Goal: Task Accomplishment & Management: Manage account settings

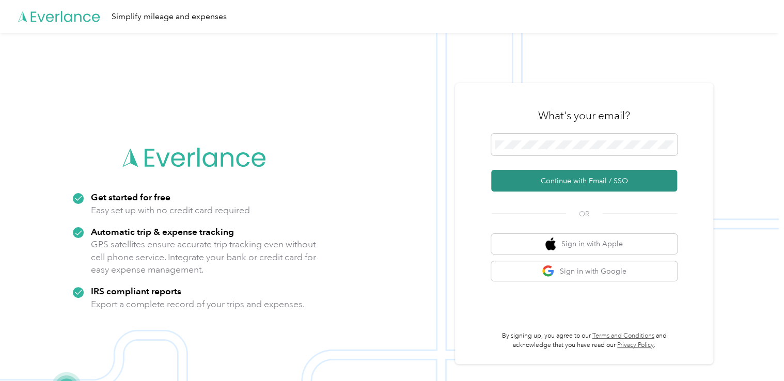
click at [593, 183] on button "Continue with Email / SSO" at bounding box center [584, 181] width 186 height 22
click at [557, 177] on button "Continue with Email / SSO" at bounding box center [584, 181] width 186 height 22
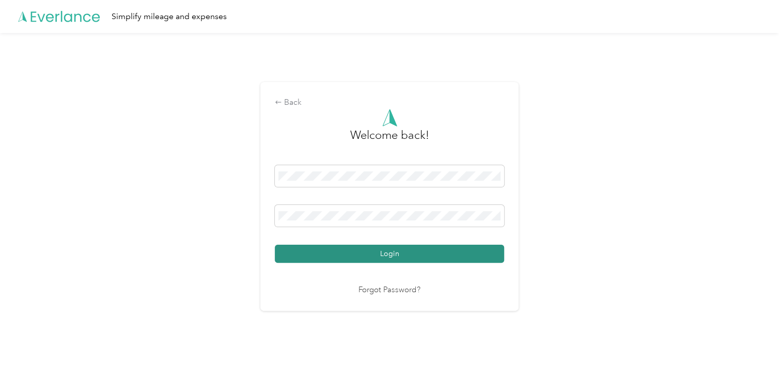
click at [357, 255] on button "Login" at bounding box center [389, 254] width 229 height 18
click at [398, 253] on button "Login" at bounding box center [389, 254] width 229 height 18
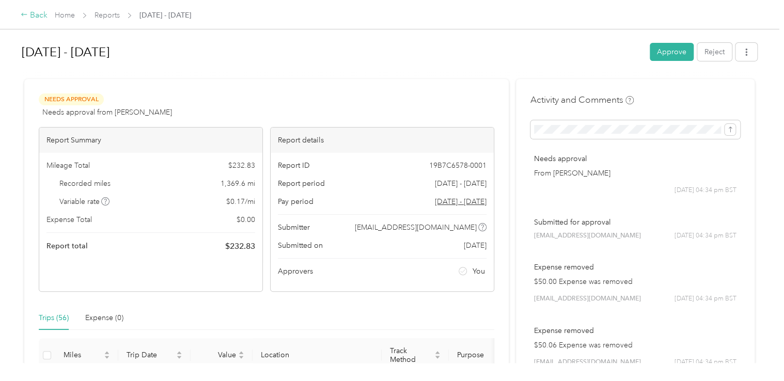
click at [40, 17] on div "Back" at bounding box center [34, 15] width 27 height 12
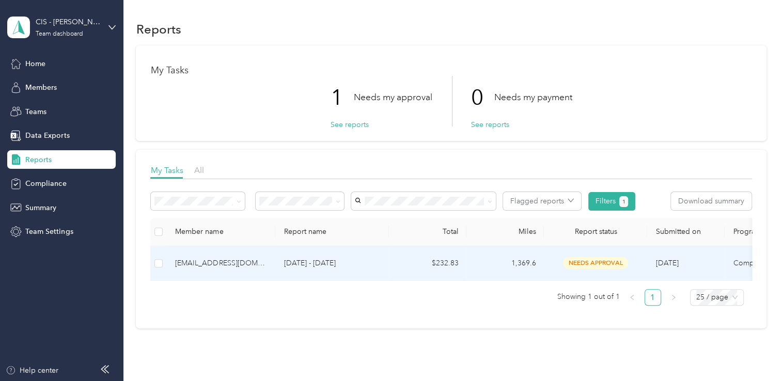
click at [229, 261] on div "[EMAIL_ADDRESS][DOMAIN_NAME]" at bounding box center [221, 263] width 92 height 11
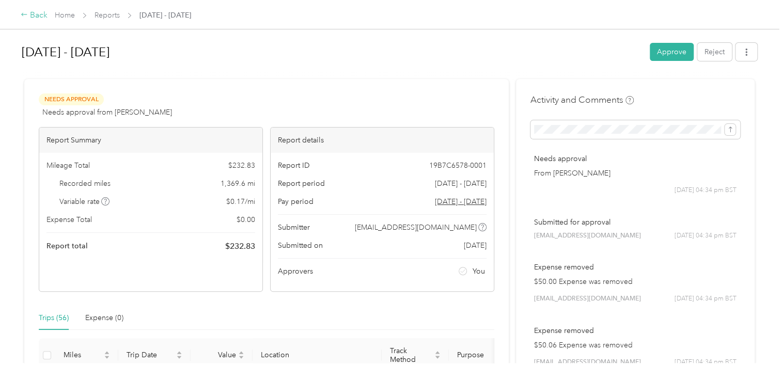
click at [41, 9] on div "Back" at bounding box center [34, 15] width 27 height 12
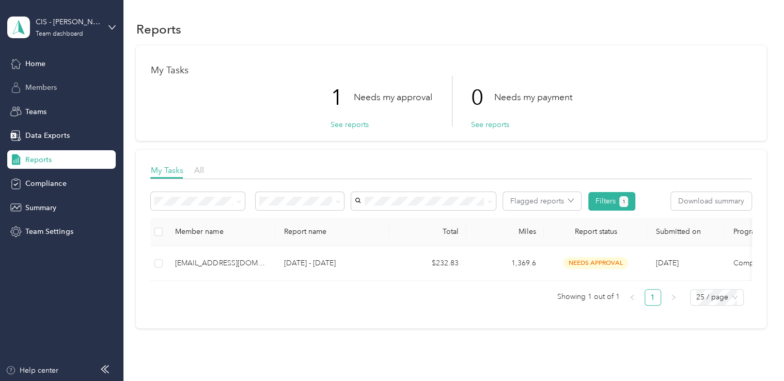
click at [51, 80] on div "Members" at bounding box center [61, 88] width 108 height 19
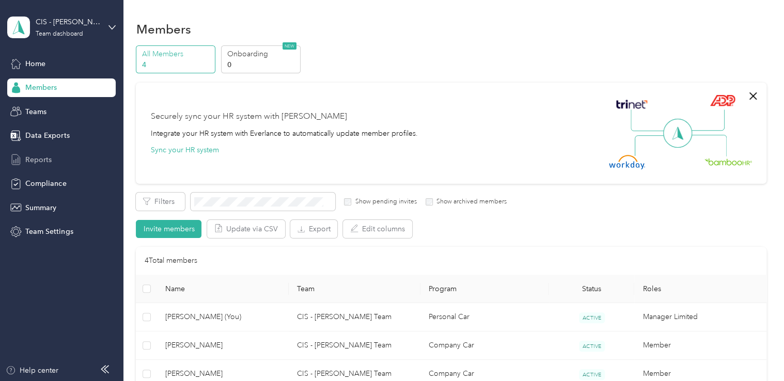
click at [32, 159] on span "Reports" at bounding box center [38, 159] width 26 height 11
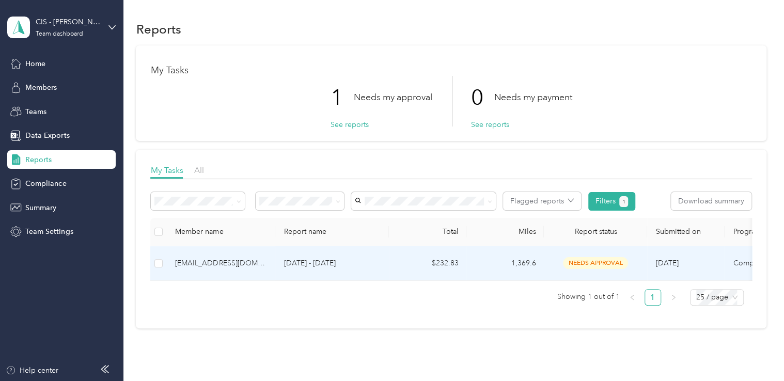
click at [602, 261] on span "needs approval" at bounding box center [595, 263] width 65 height 12
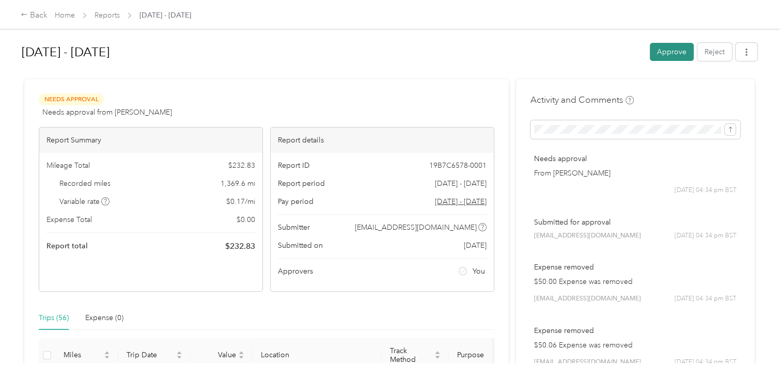
click at [673, 54] on button "Approve" at bounding box center [672, 52] width 44 height 18
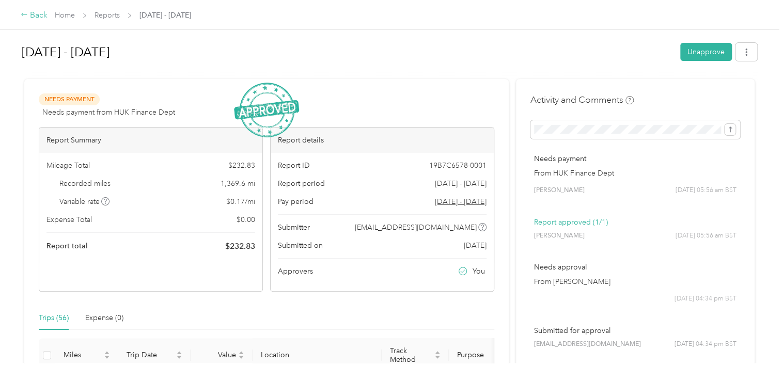
click at [39, 11] on div "Back" at bounding box center [34, 15] width 27 height 12
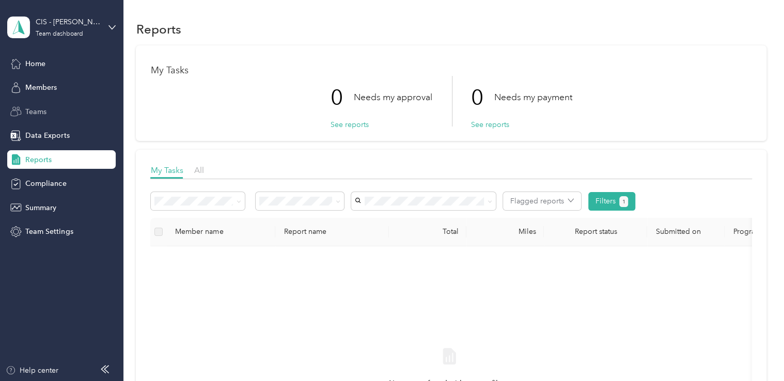
click at [39, 112] on span "Teams" at bounding box center [35, 111] width 21 height 11
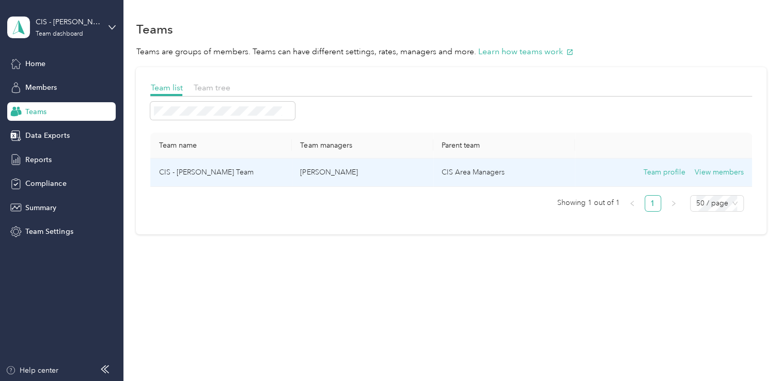
click at [198, 170] on td "CIS - [PERSON_NAME] Team" at bounding box center [221, 173] width 142 height 28
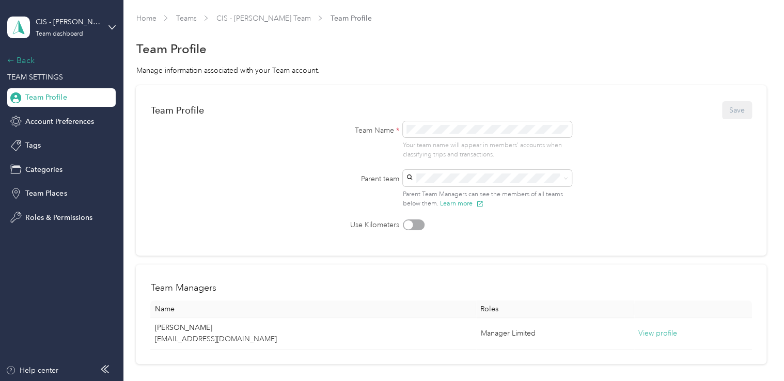
click at [29, 58] on div "Back" at bounding box center [58, 60] width 103 height 12
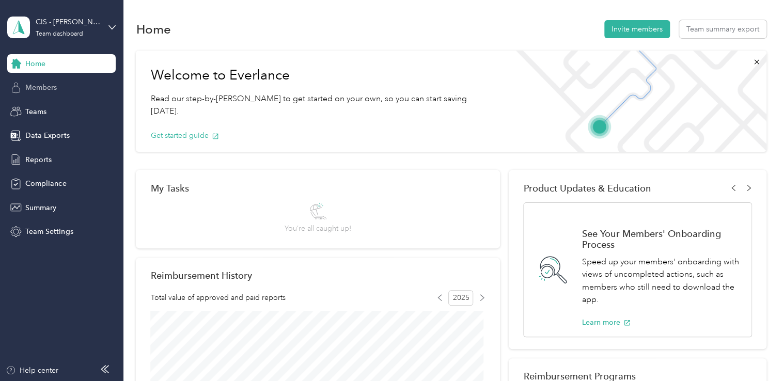
click at [37, 84] on span "Members" at bounding box center [41, 87] width 32 height 11
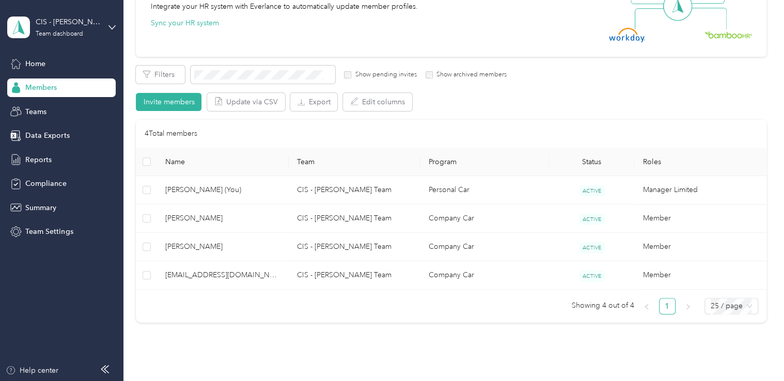
scroll to position [136, 0]
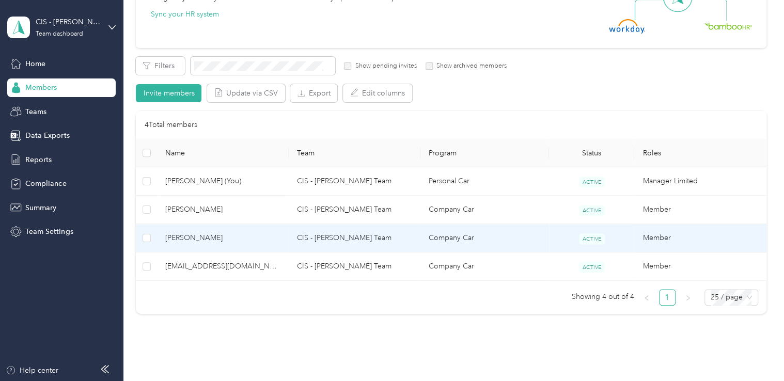
click at [467, 237] on td "Company Car" at bounding box center [485, 238] width 129 height 28
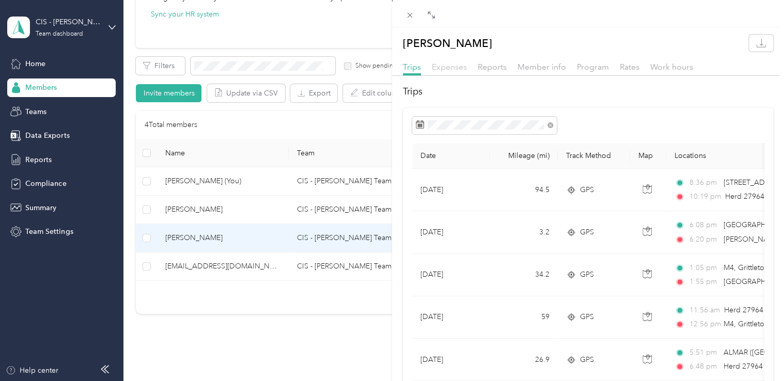
click at [455, 66] on span "Expenses" at bounding box center [449, 67] width 35 height 10
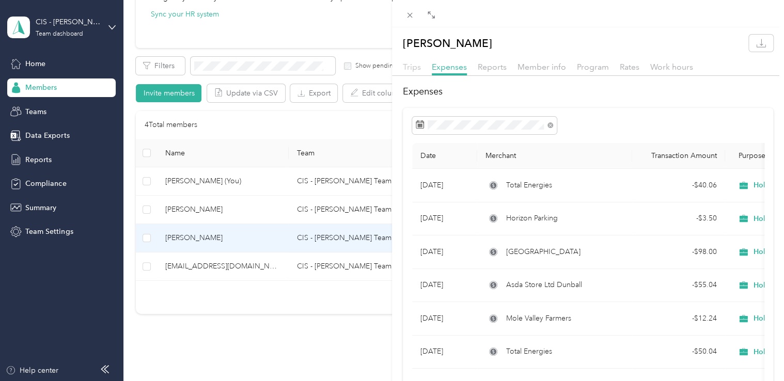
click at [415, 68] on span "Trips" at bounding box center [412, 67] width 18 height 10
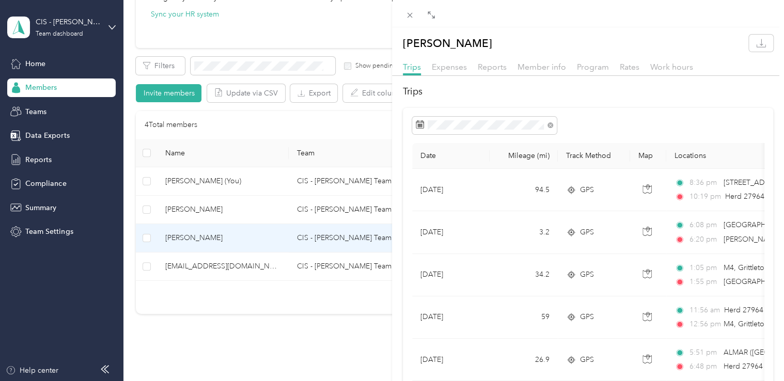
click at [41, 155] on div "Rachel Sparkes Trips Expenses Reports Member info Program Rates Work hours Trip…" at bounding box center [392, 190] width 784 height 381
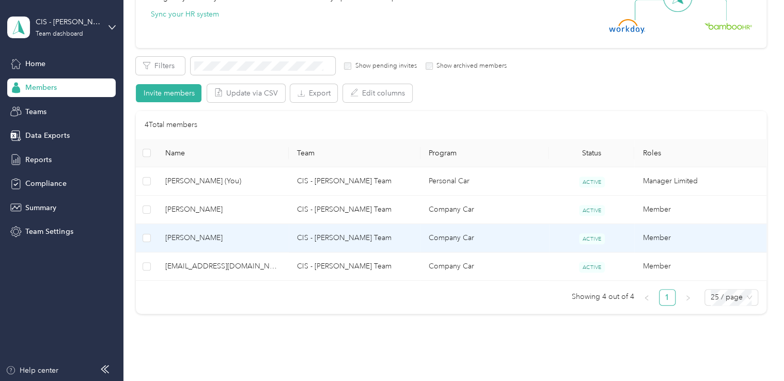
click at [330, 231] on td "CIS - [PERSON_NAME] Team" at bounding box center [355, 238] width 132 height 28
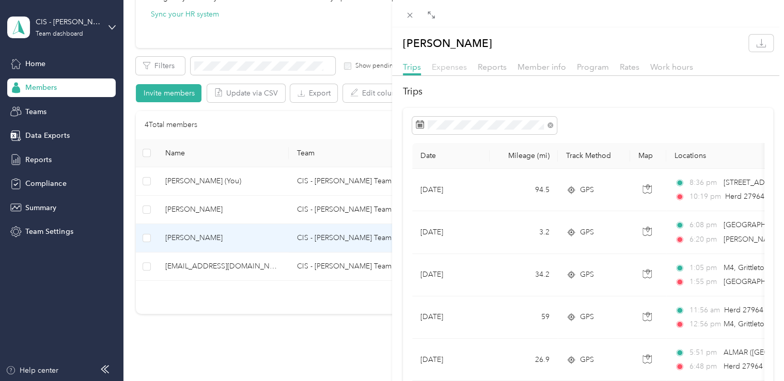
click at [444, 66] on span "Expenses" at bounding box center [449, 67] width 35 height 10
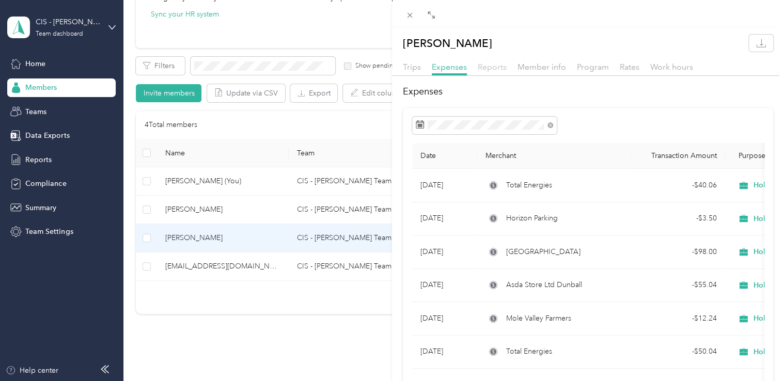
click at [491, 65] on span "Reports" at bounding box center [492, 67] width 29 height 10
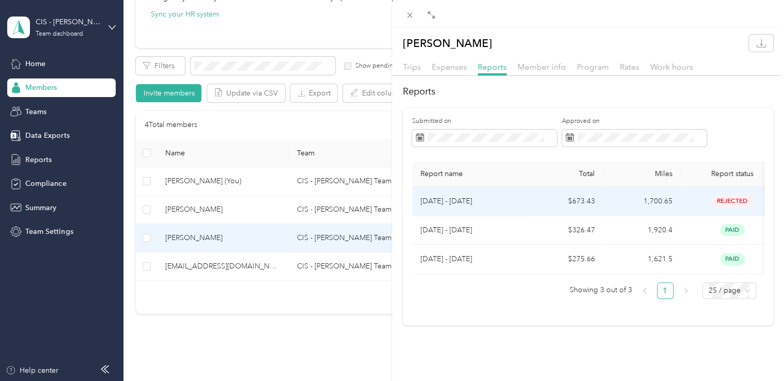
click at [589, 201] on td "$673.43" at bounding box center [564, 201] width 77 height 29
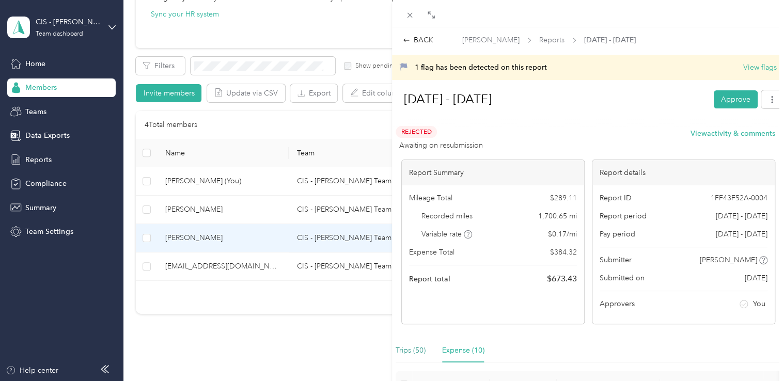
click at [411, 348] on div "Trips (50)" at bounding box center [411, 350] width 30 height 11
click at [415, 35] on div "BACK" at bounding box center [418, 40] width 30 height 11
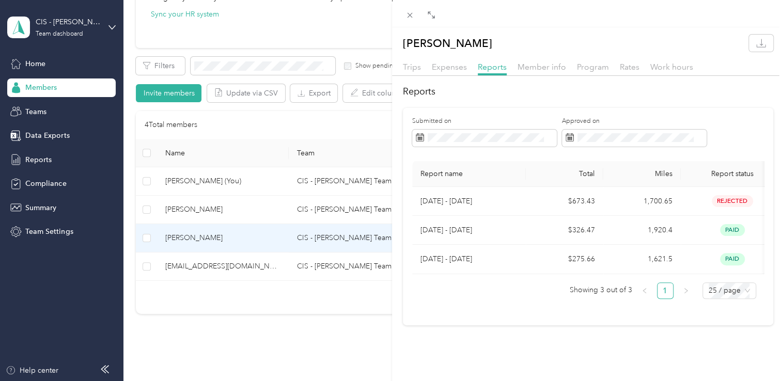
click at [43, 158] on div "Rachel Sparkes Trips Expenses Reports Member info Program Rates Work hours Repo…" at bounding box center [392, 190] width 784 height 381
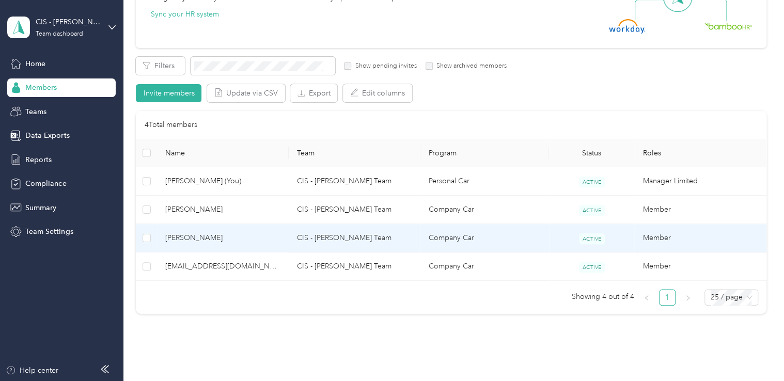
click at [186, 234] on span "[PERSON_NAME]" at bounding box center [222, 237] width 115 height 11
click at [186, 381] on div "Drag to resize Click to close Rachel Sparkes Trips Expenses Reports Member info…" at bounding box center [389, 381] width 779 height 0
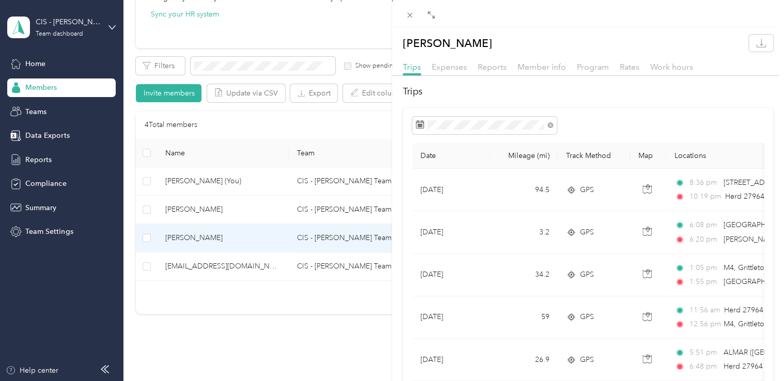
click at [434, 17] on icon at bounding box center [432, 16] width 3 height 3
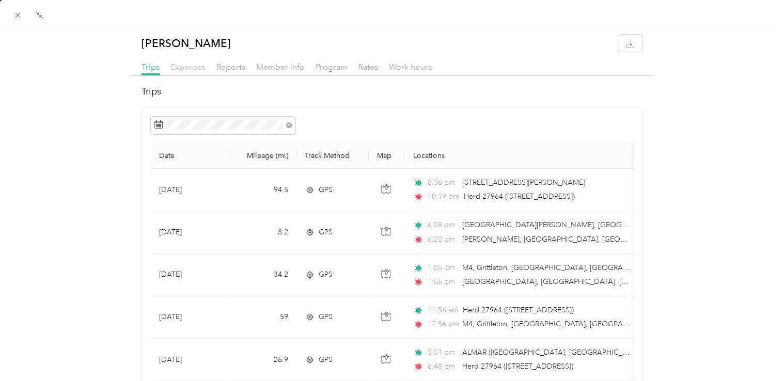
click at [192, 68] on span "Expenses" at bounding box center [187, 67] width 35 height 10
